Goal: Task Accomplishment & Management: Manage account settings

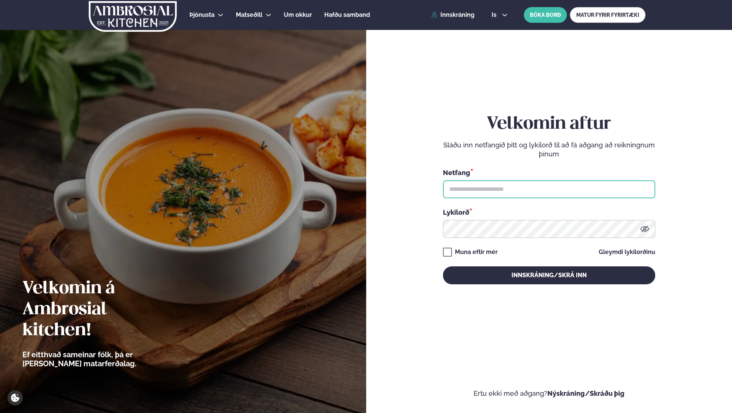
click at [503, 189] on input "text" at bounding box center [549, 189] width 212 height 18
type input "**********"
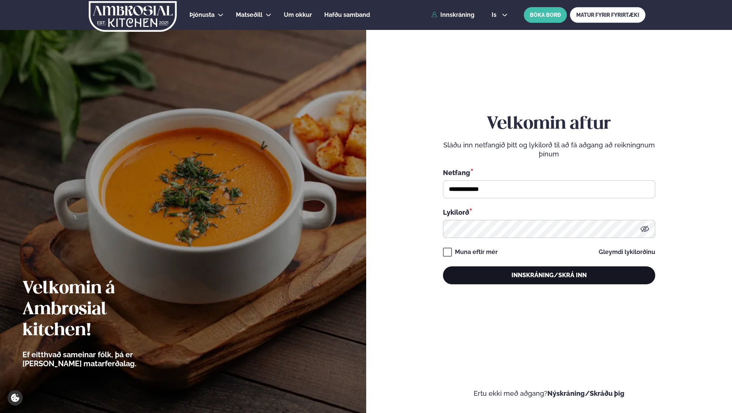
click at [486, 272] on button "Innskráning/Skrá inn" at bounding box center [549, 276] width 212 height 18
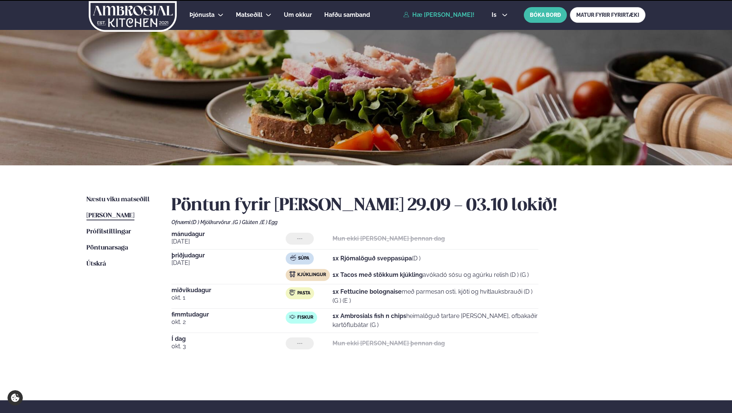
click at [494, 16] on span "is" at bounding box center [495, 15] width 7 height 6
click at [497, 30] on link "en" at bounding box center [500, 28] width 28 height 15
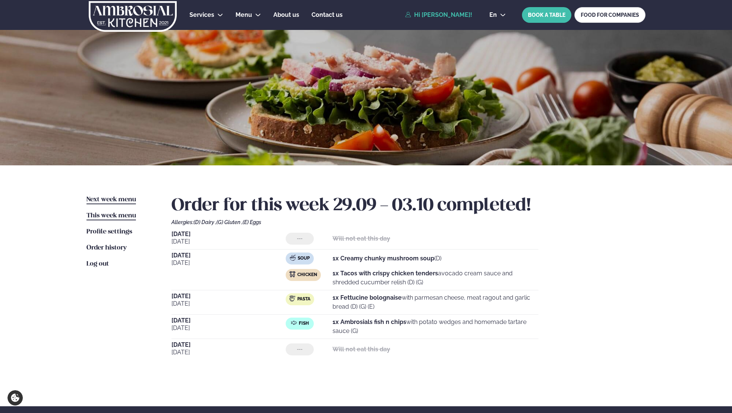
click at [131, 200] on span "Next week menu" at bounding box center [110, 200] width 49 height 6
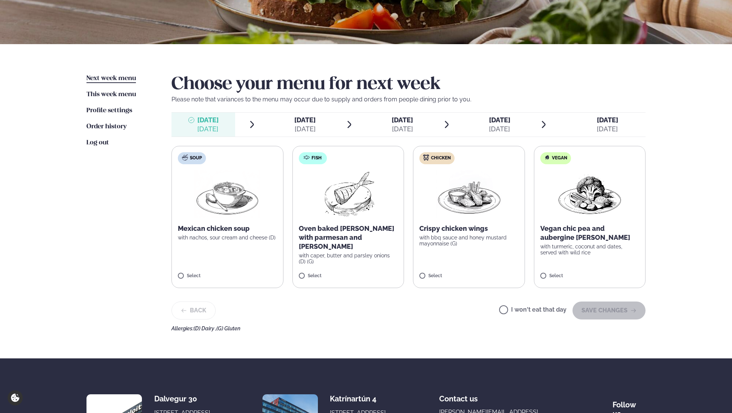
scroll to position [159, 0]
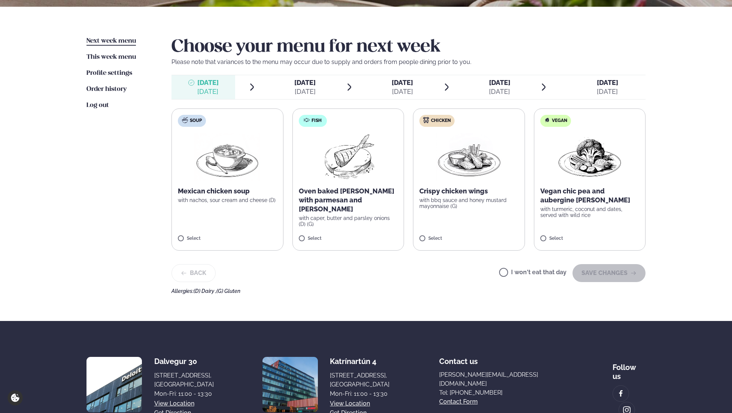
click at [458, 176] on img at bounding box center [469, 157] width 66 height 48
click at [601, 271] on button "SAVE CHANGES" at bounding box center [609, 273] width 73 height 18
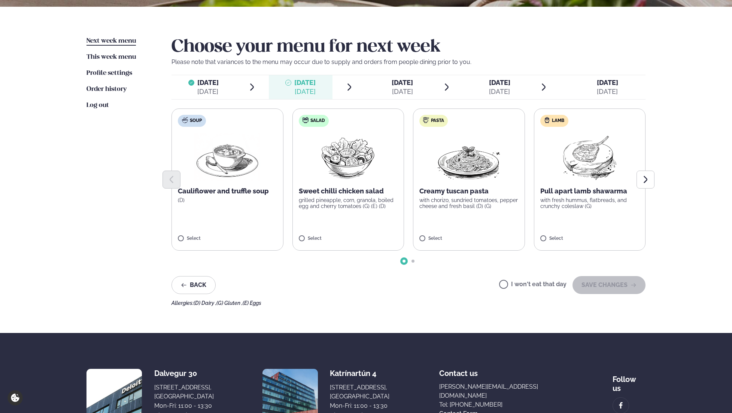
click at [461, 204] on p "with chorizo, sundried tomatoes, pepper cheese and fresh basil (D) (G)" at bounding box center [468, 203] width 99 height 12
click at [596, 284] on button "SAVE CHANGES" at bounding box center [609, 285] width 73 height 18
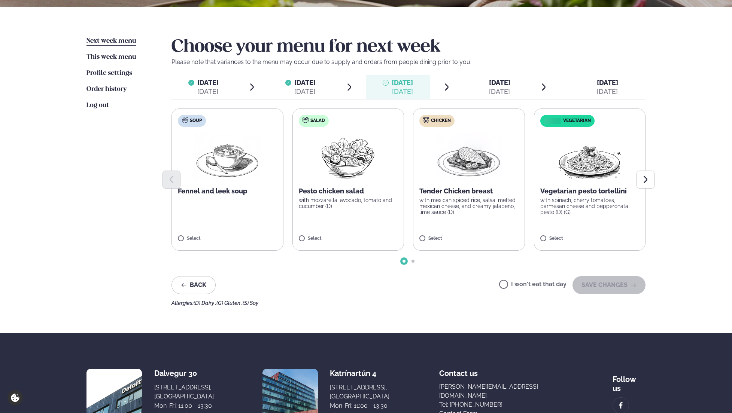
click at [461, 215] on p "with mexican spiced rice, salsa, melted mexican cheese, and creamy jalapeno, li…" at bounding box center [468, 206] width 99 height 18
click at [616, 286] on button "SAVE CHANGES" at bounding box center [609, 285] width 73 height 18
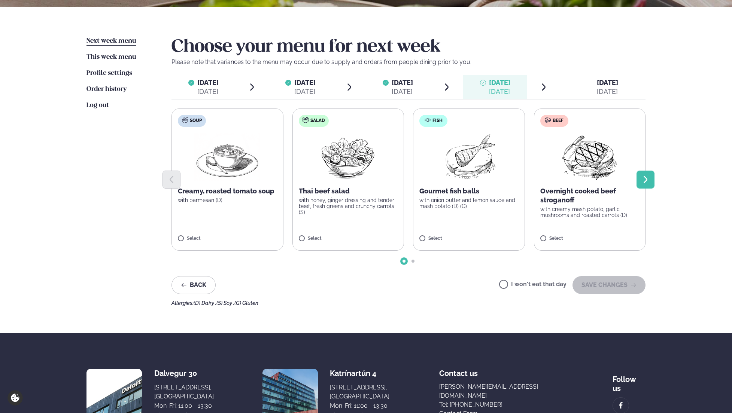
click at [643, 182] on icon "Next slide" at bounding box center [645, 179] width 9 height 9
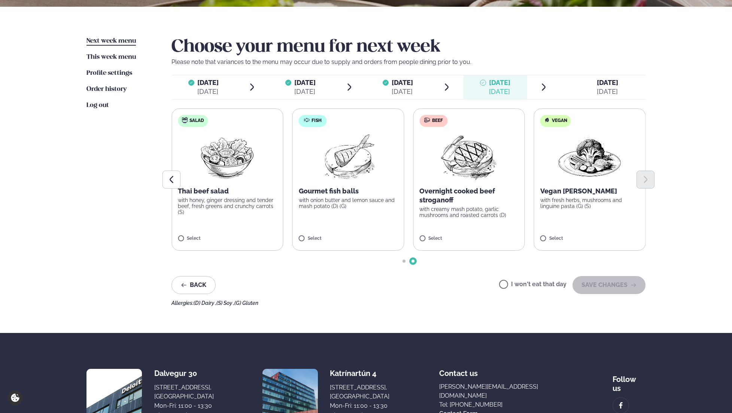
click at [485, 200] on p "Overnight cooked beef stroganoff" at bounding box center [468, 196] width 99 height 18
click at [592, 287] on button "SAVE CHANGES" at bounding box center [609, 285] width 73 height 18
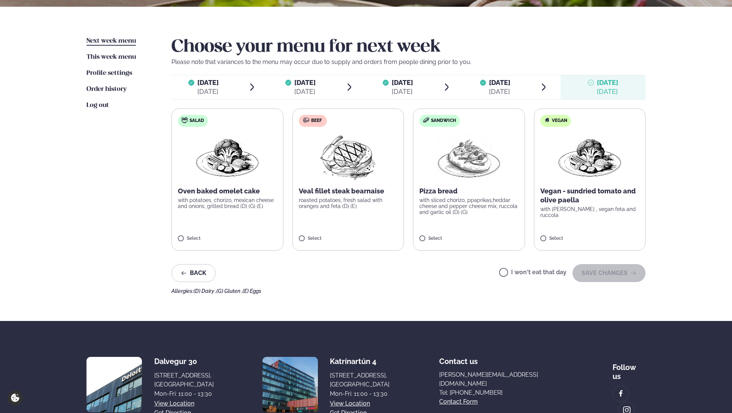
click at [345, 298] on div "Next week menu Next week This week menu This week Profile settings Settings Ord…" at bounding box center [366, 164] width 604 height 315
click at [346, 196] on div "Veal fillet steak bearnaise roasted potatoes, fresh salad with oranges and feta…" at bounding box center [348, 198] width 99 height 22
click at [616, 279] on button "SAVE CHANGES" at bounding box center [609, 273] width 73 height 18
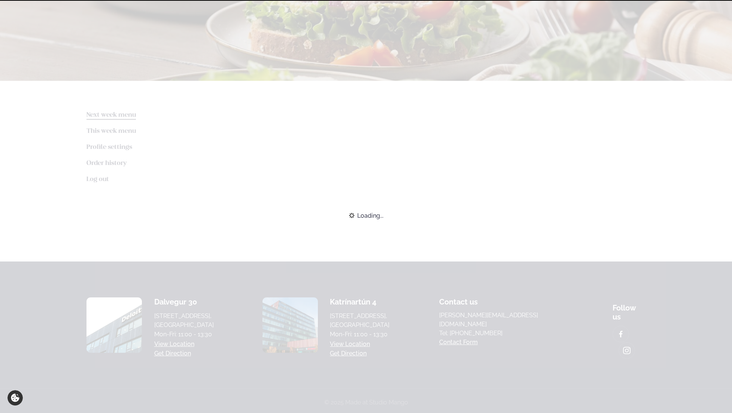
scroll to position [152, 0]
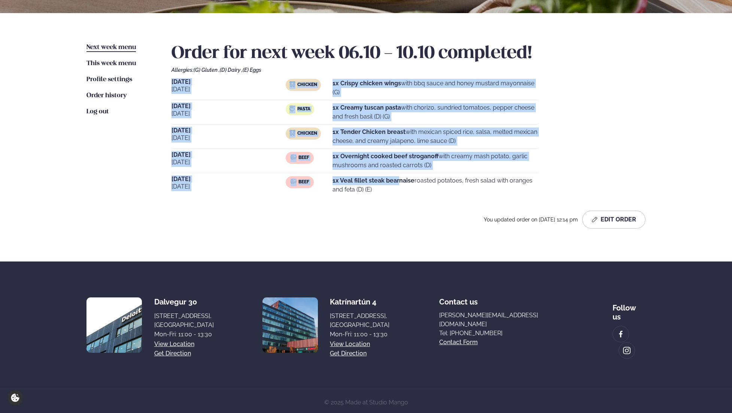
drag, startPoint x: 399, startPoint y: 185, endPoint x: 167, endPoint y: 84, distance: 253.3
click at [167, 84] on div "Next week menu Next week This week menu This week Profile settings Settings Ord…" at bounding box center [366, 137] width 604 height 249
copy div "[DATE] Chicken 1x Crispy chicken wings with bbq sauce and honey mustard mayonna…"
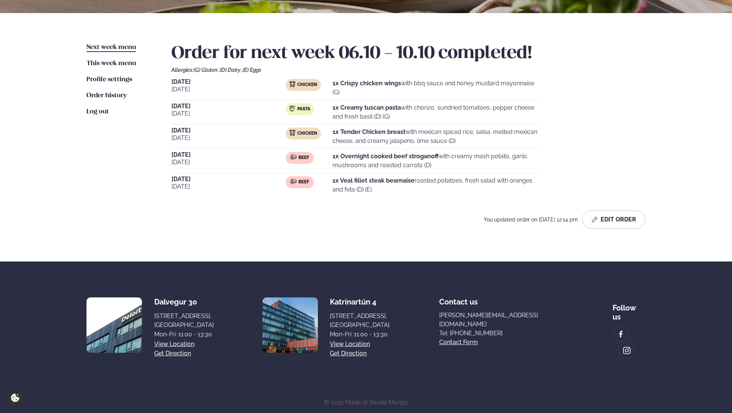
click at [313, 230] on div "Order for next week 06.10 - 10.10 completed! Allergies: (G) Gluten , (D) Dairy …" at bounding box center [408, 139] width 474 height 192
drag, startPoint x: 409, startPoint y: 187, endPoint x: 327, endPoint y: 182, distance: 82.5
click at [327, 182] on div "Beef 1x Veal fillet steak bearnaise roasted potatoes, fresh salad with oranges …" at bounding box center [412, 185] width 253 height 18
copy div "1x Veal fillet steak bearnaise roasted potatoes, fresh salad with oranges and f…"
